Goal: Task Accomplishment & Management: Use online tool/utility

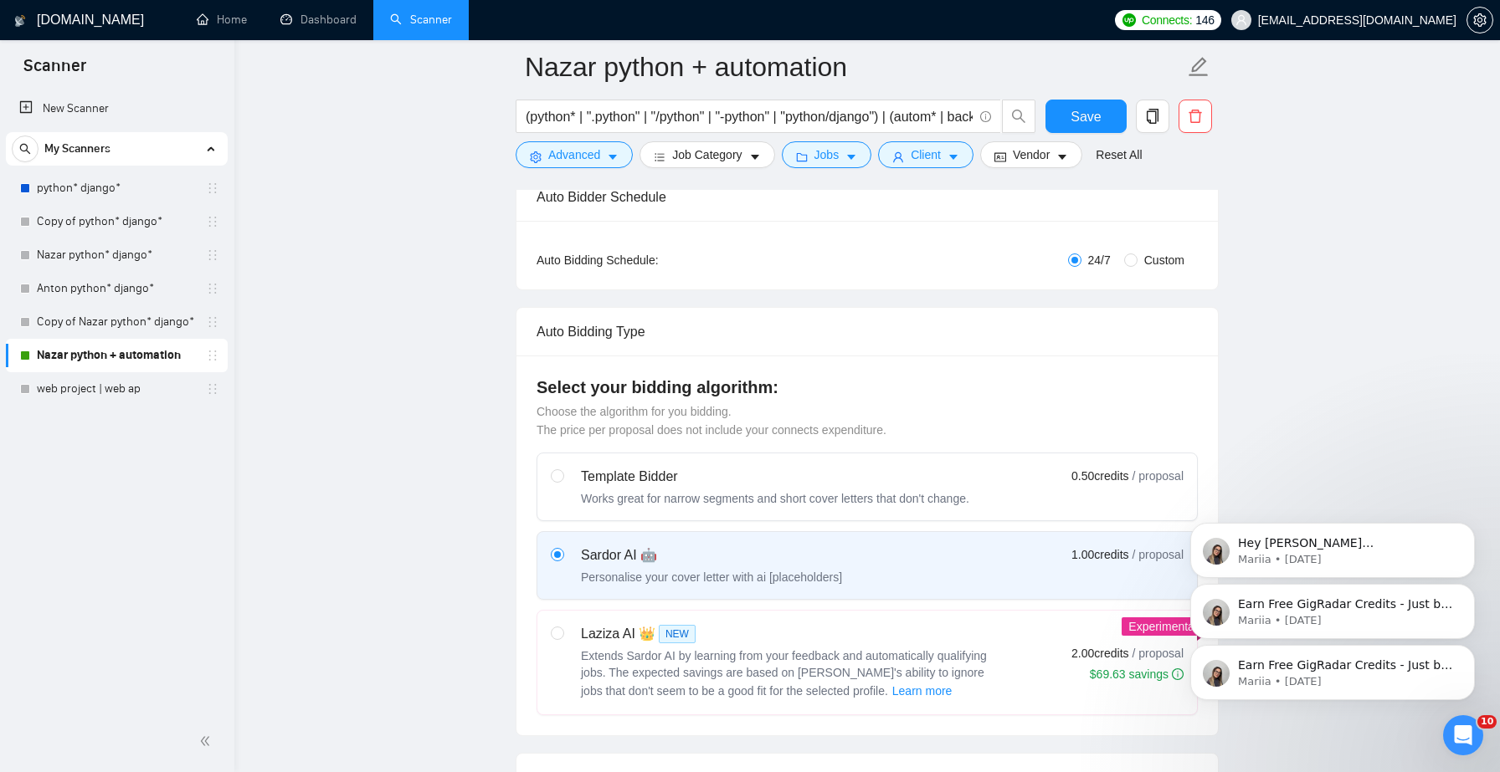
click at [1470, 530] on icon "Dismiss notification" at bounding box center [1470, 529] width 8 height 8
click at [1467, 589] on icon "Dismiss notification" at bounding box center [1469, 588] width 9 height 9
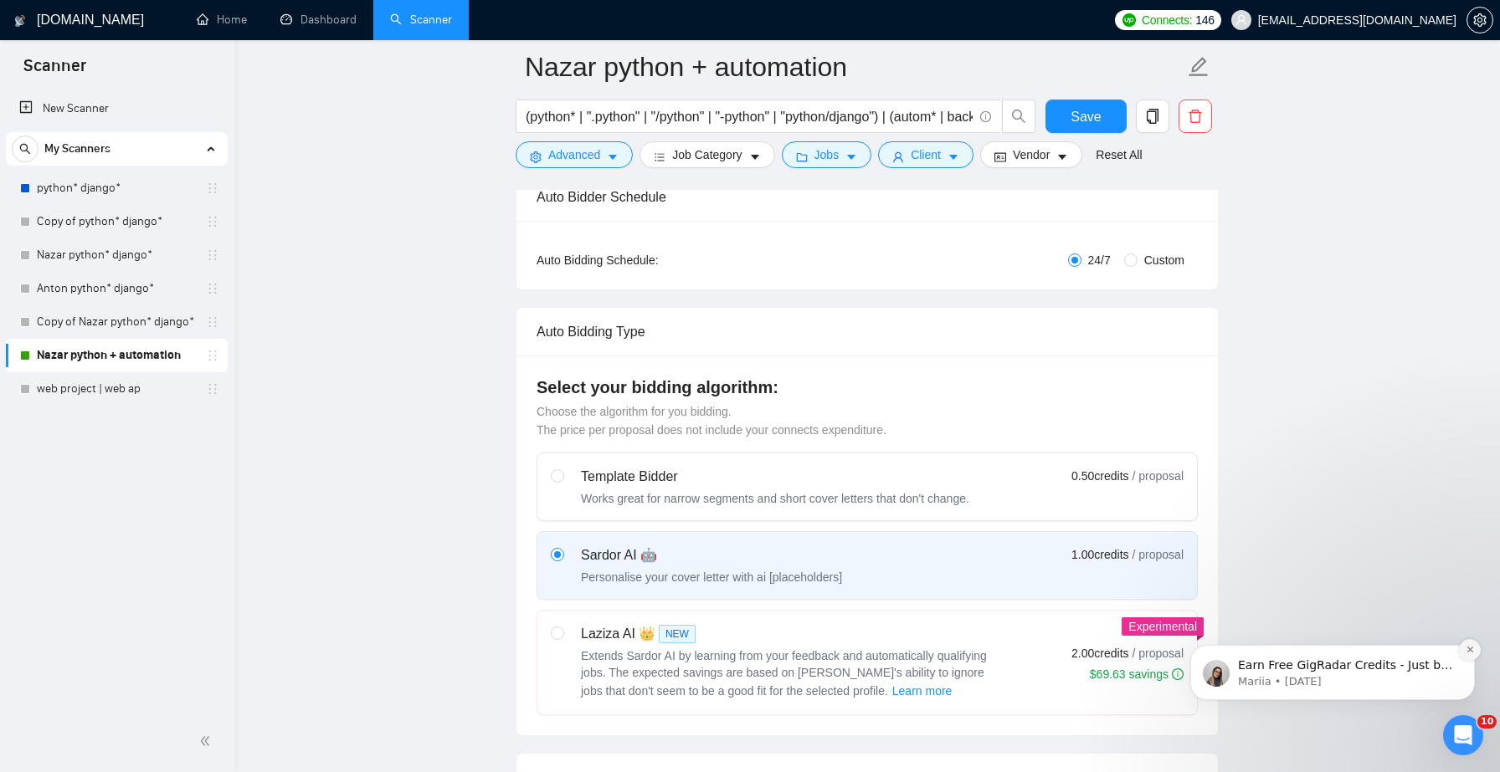
click at [1463, 647] on button "Dismiss notification" at bounding box center [1470, 650] width 22 height 22
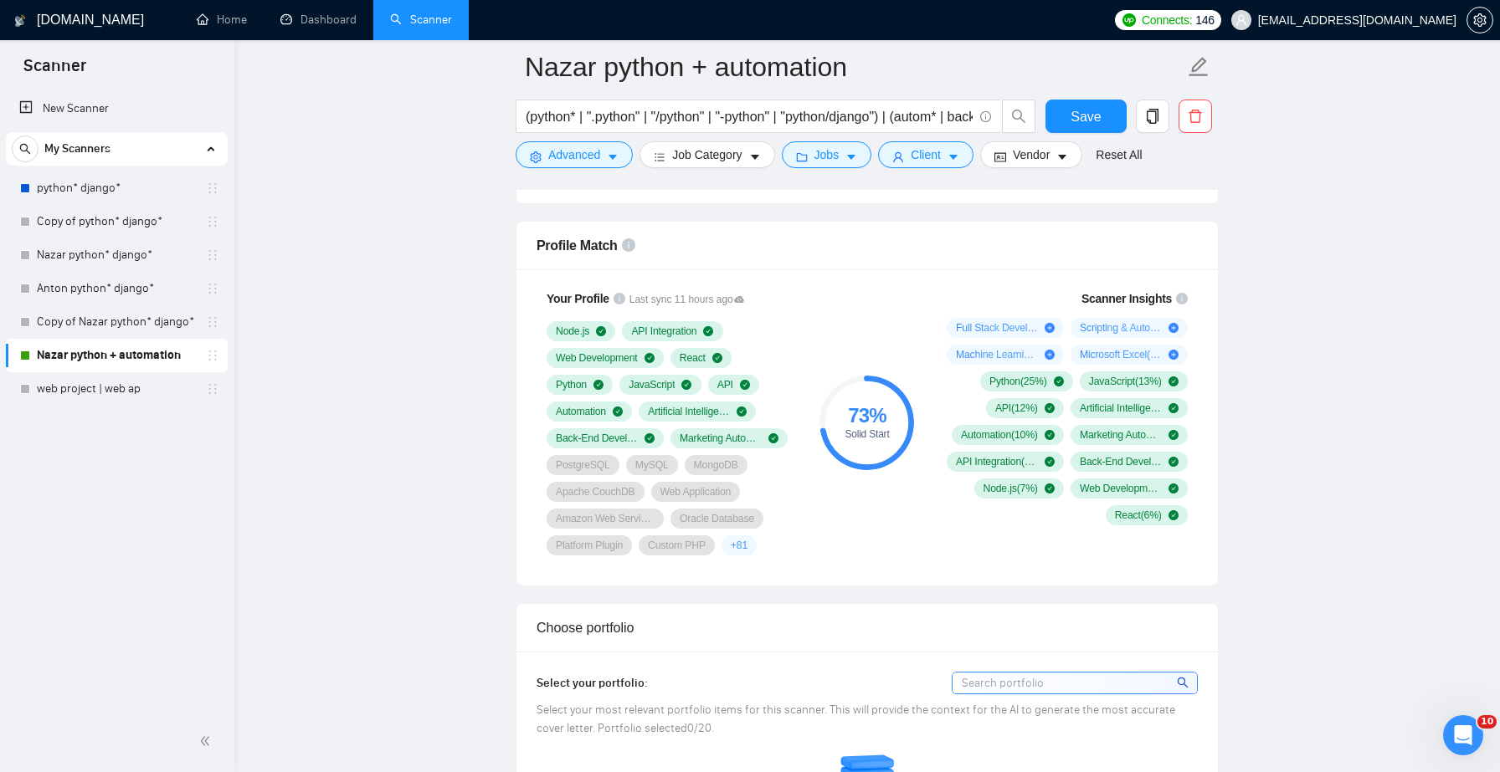
scroll to position [1080, 0]
